Goal: Task Accomplishment & Management: Manage account settings

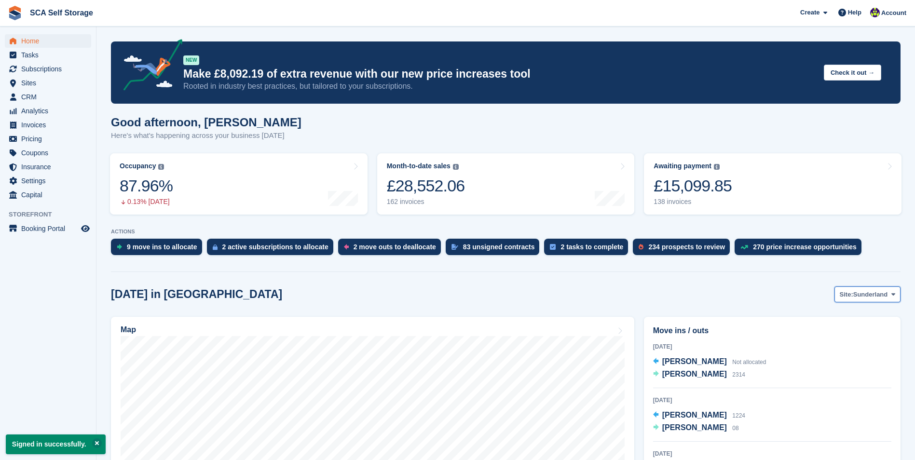
click at [869, 298] on span "Sunderland" at bounding box center [870, 295] width 35 height 10
click at [849, 330] on link "[GEOGRAPHIC_DATA]" at bounding box center [853, 334] width 87 height 17
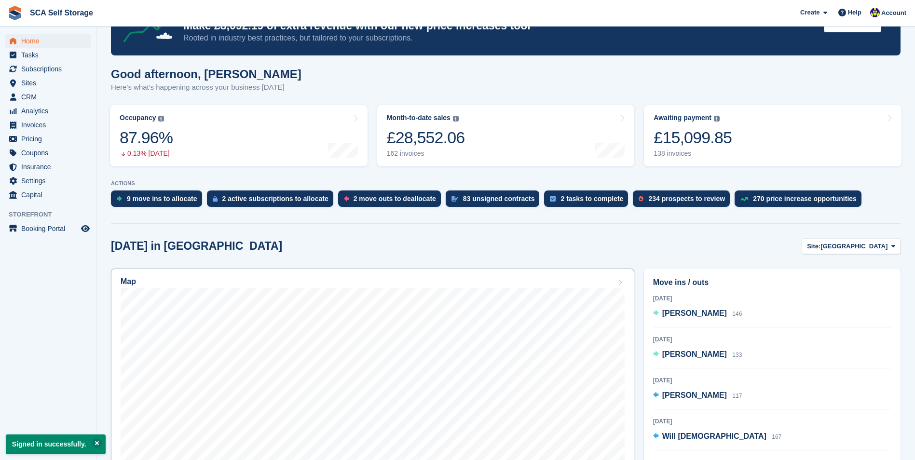
scroll to position [96, 0]
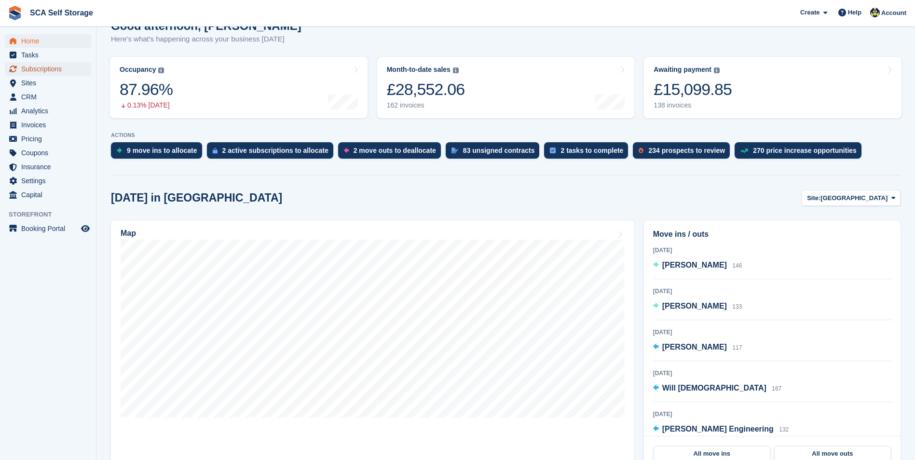
click at [48, 69] on span "Subscriptions" at bounding box center [50, 69] width 58 height 14
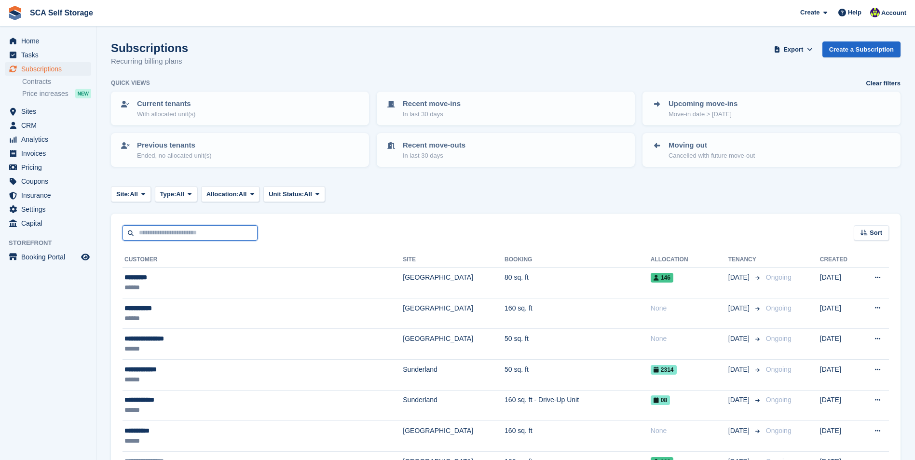
click at [179, 235] on input "text" at bounding box center [190, 233] width 135 height 16
type input "********"
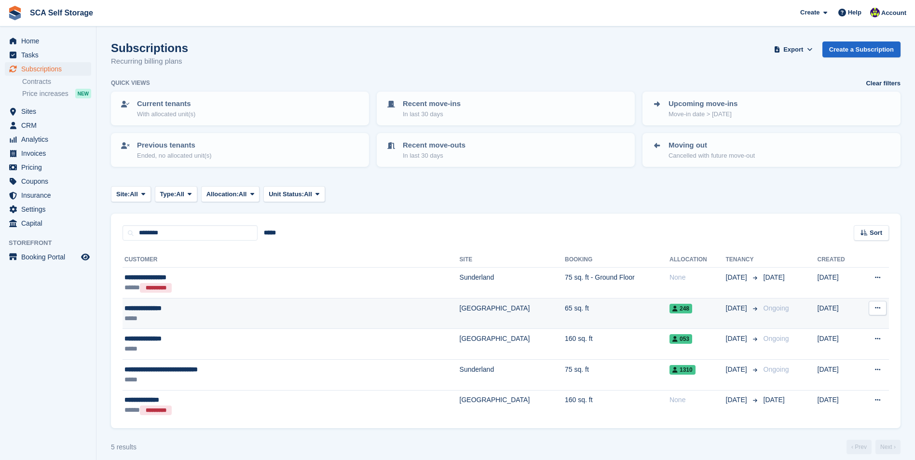
click at [219, 314] on div "*****" at bounding box center [235, 319] width 223 height 10
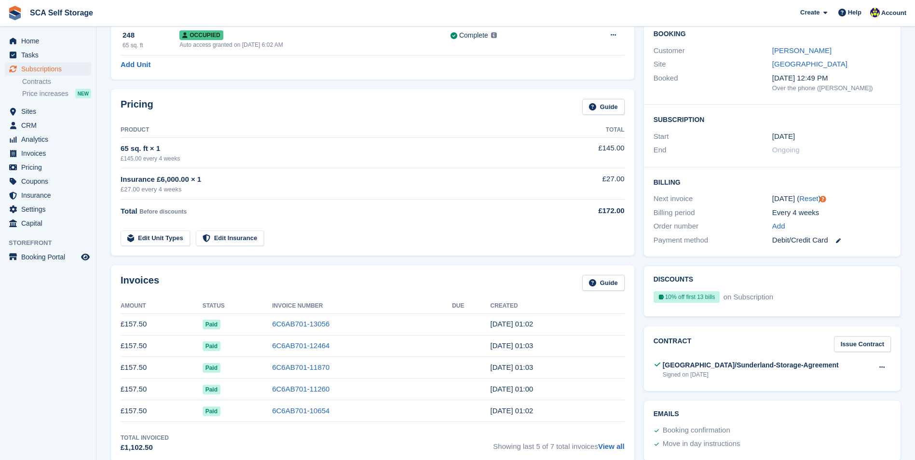
scroll to position [193, 0]
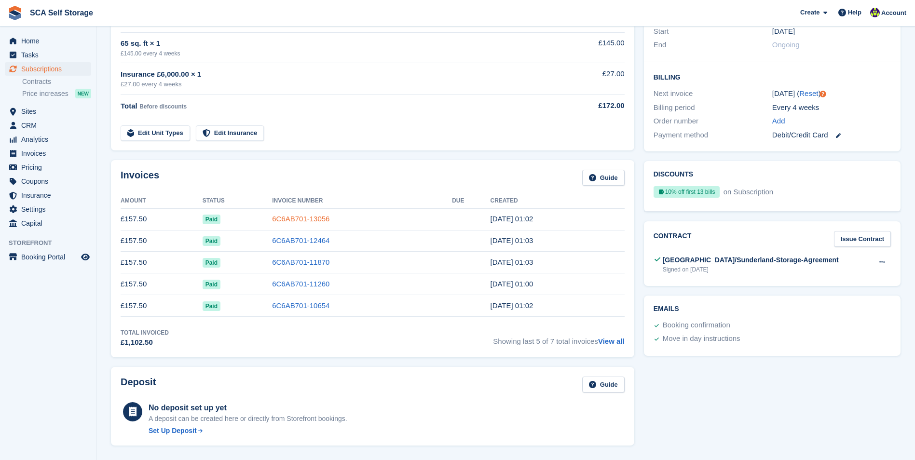
click at [287, 220] on link "6C6AB701-13056" at bounding box center [300, 219] width 57 height 8
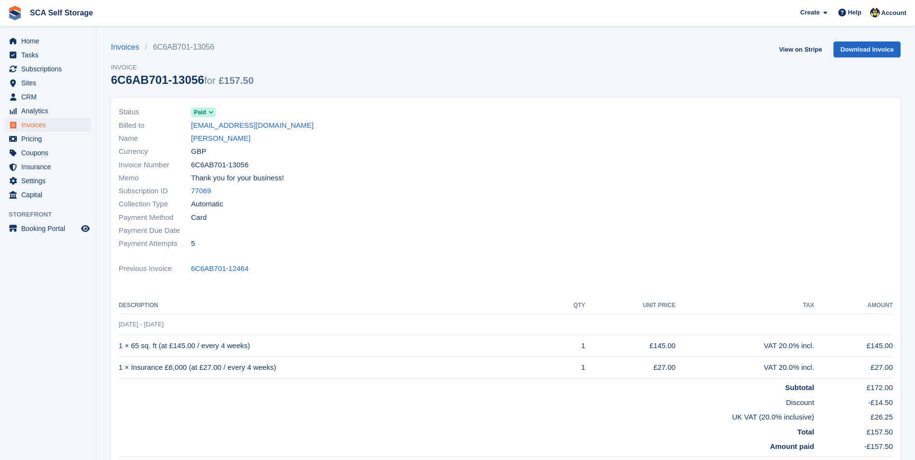
click at [143, 322] on span "16 Sep - 14 Oct" at bounding box center [141, 324] width 45 height 7
click at [123, 323] on span "16 Sep - 14 Oct" at bounding box center [141, 324] width 45 height 7
drag, startPoint x: 126, startPoint y: 323, endPoint x: 118, endPoint y: 323, distance: 7.7
click at [118, 323] on div "Status Paid Billed to marshallruston@gmail.com Name Marshall Ruston Currency GB…" at bounding box center [506, 287] width 790 height 379
drag, startPoint x: 118, startPoint y: 323, endPoint x: 144, endPoint y: 329, distance: 26.7
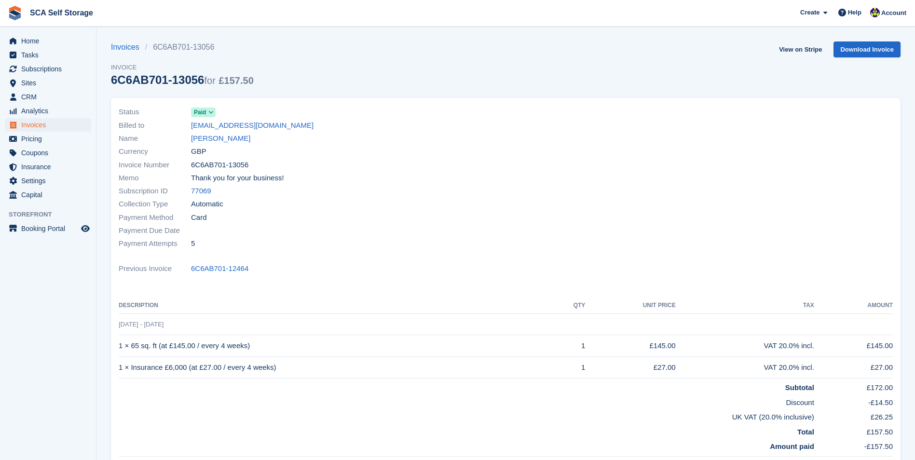
click at [144, 328] on span "16 Sep - 14 Oct" at bounding box center [141, 324] width 45 height 7
click at [148, 327] on span "16 Sep - 14 Oct" at bounding box center [141, 324] width 45 height 7
click at [439, 227] on div "Payment Due Date" at bounding box center [310, 230] width 382 height 13
click at [66, 121] on span "Invoices" at bounding box center [50, 125] width 58 height 14
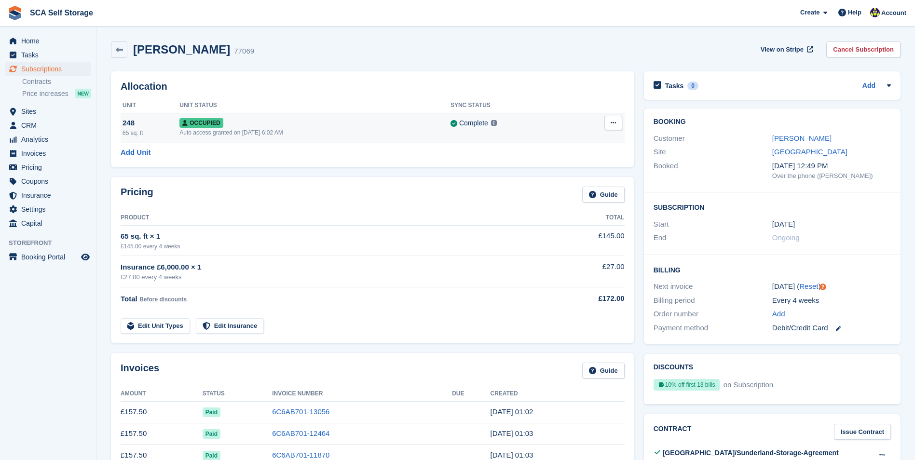
click at [312, 120] on div "Occupied" at bounding box center [314, 123] width 271 height 10
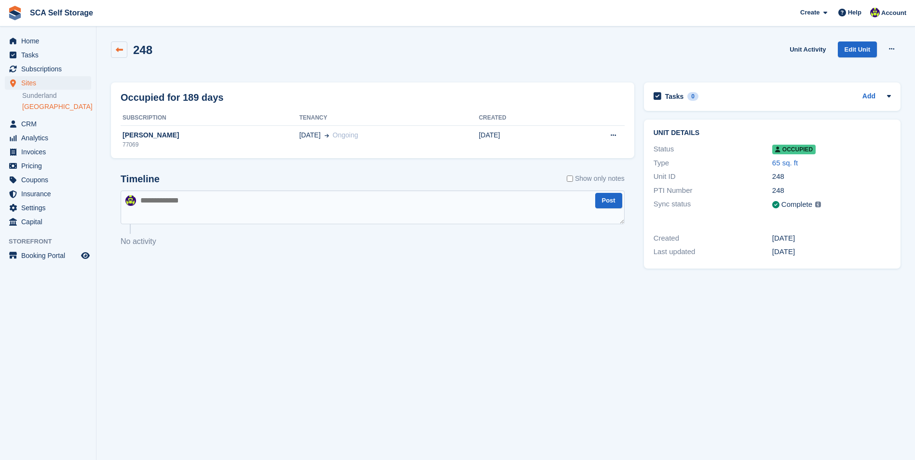
click at [120, 52] on icon at bounding box center [119, 49] width 7 height 7
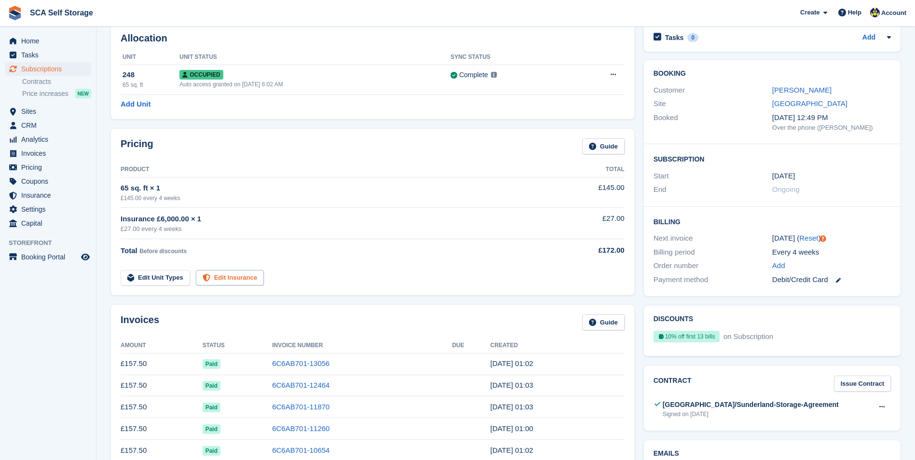
scroll to position [96, 0]
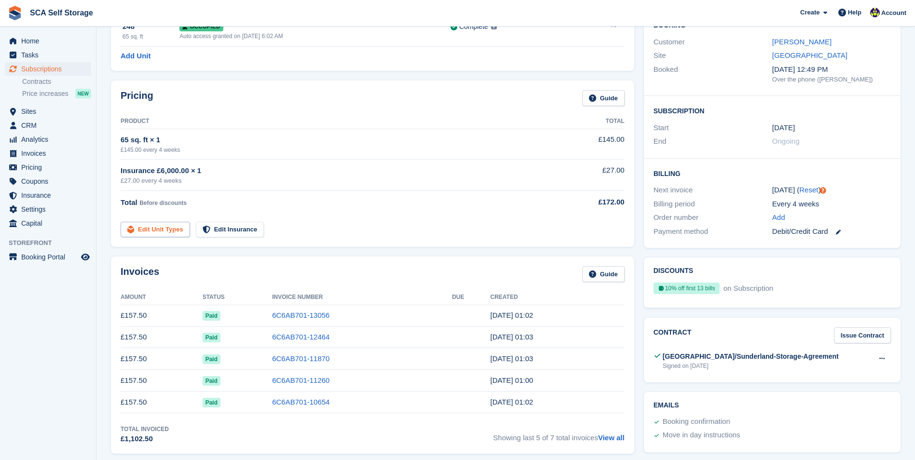
click at [170, 233] on link "Edit Unit Types" at bounding box center [155, 230] width 69 height 16
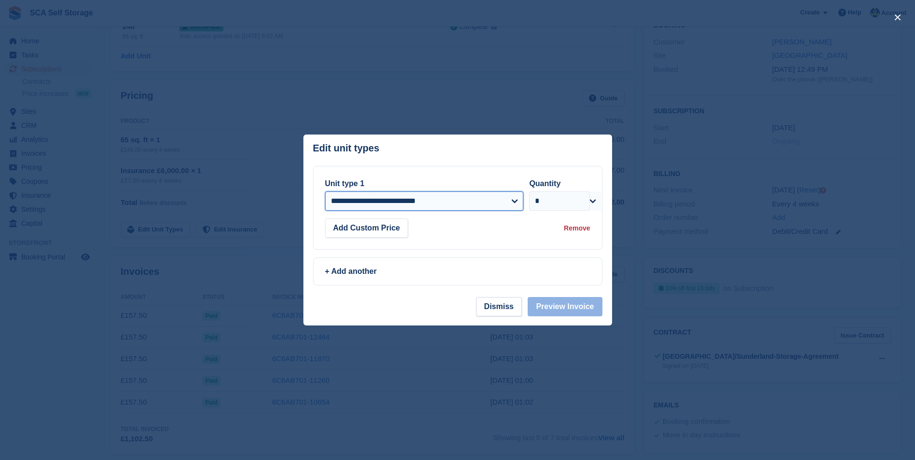
click at [449, 209] on select "**********" at bounding box center [424, 201] width 199 height 19
click at [892, 196] on div at bounding box center [457, 230] width 915 height 460
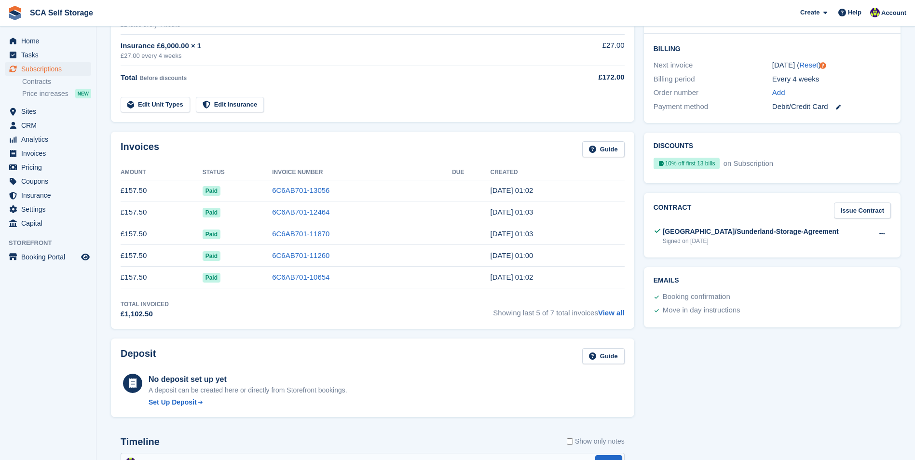
scroll to position [28, 0]
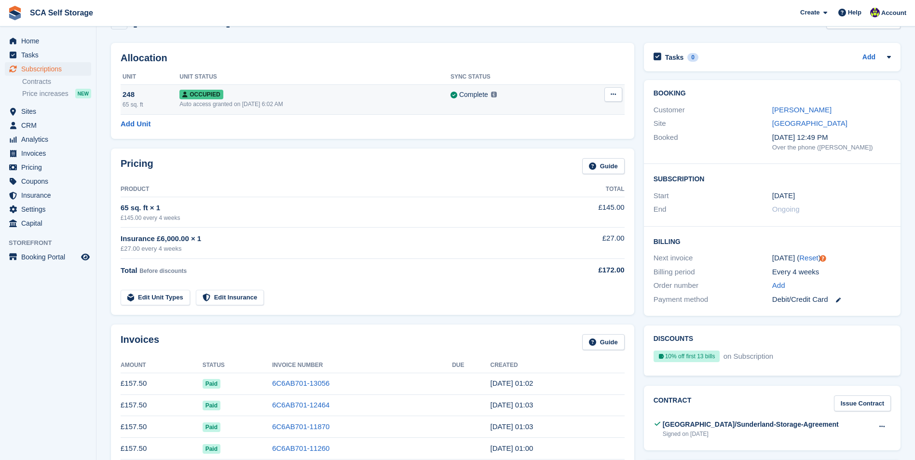
click at [611, 98] on button at bounding box center [613, 94] width 18 height 14
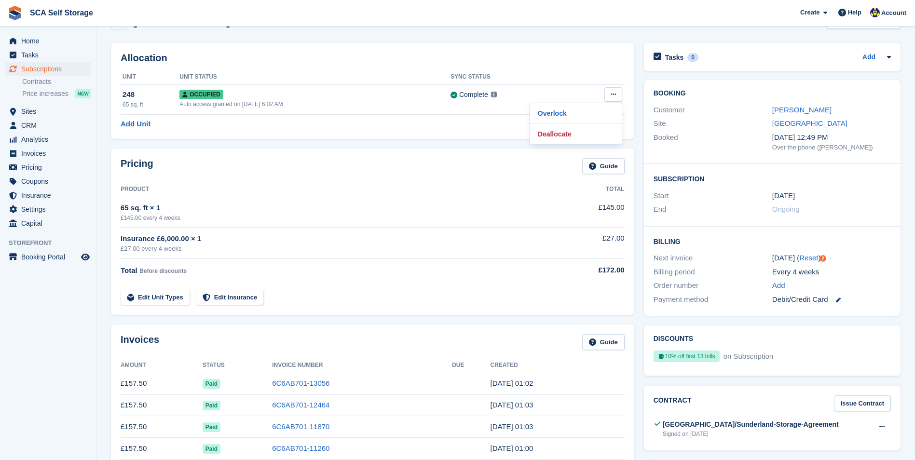
click at [614, 68] on div "Allocation Unit Unit Status Sync Status 248 65 sq. ft Occupied Auto access gran…" at bounding box center [372, 91] width 523 height 96
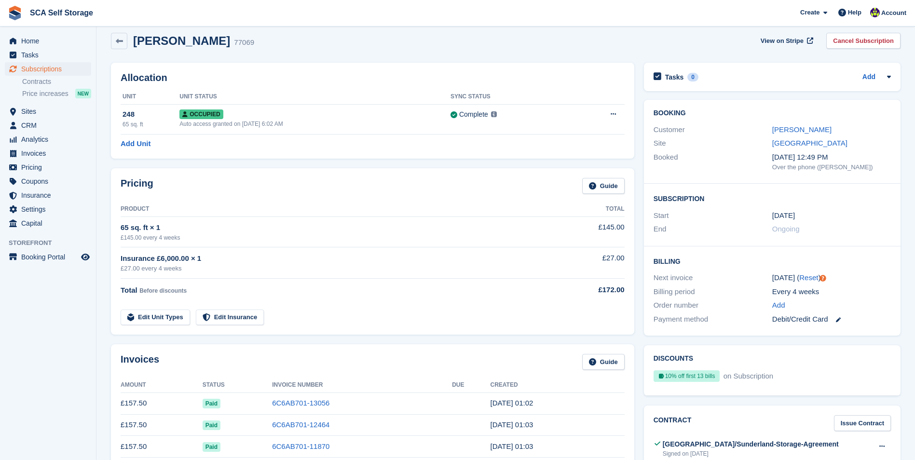
scroll to position [0, 0]
